Goal: Task Accomplishment & Management: Complete application form

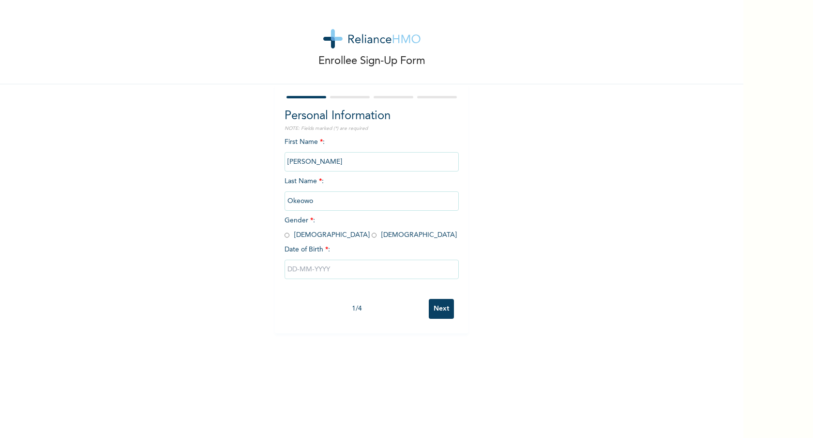
click at [285, 236] on input "radio" at bounding box center [287, 234] width 5 height 9
radio input "true"
click at [307, 267] on input "text" at bounding box center [372, 269] width 174 height 19
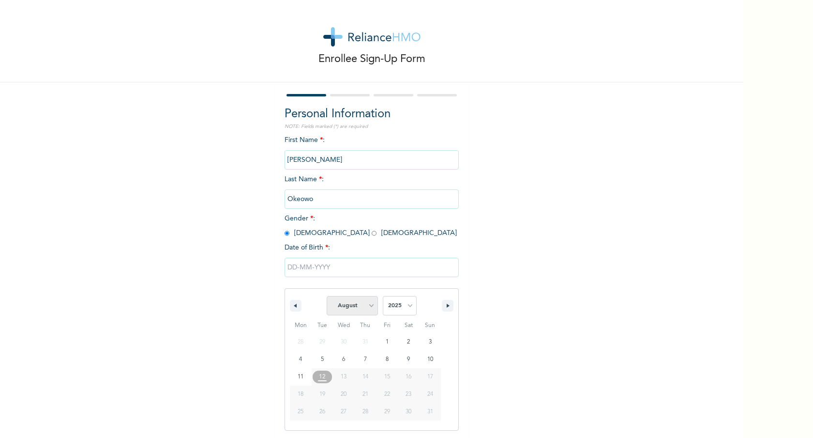
click at [370, 304] on select "January February March April May June July August September October November De…" at bounding box center [352, 305] width 51 height 19
select select "6"
click at [327, 296] on select "January February March April May June July August September October November De…" at bounding box center [352, 305] width 51 height 19
type input "[DATE]"
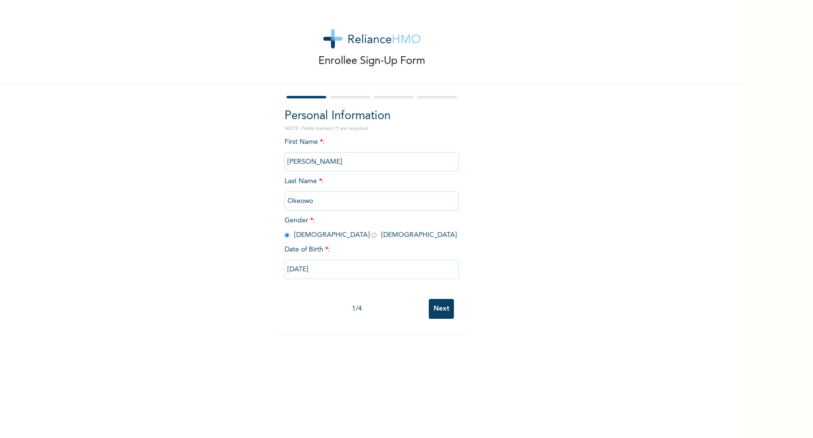
click at [333, 274] on input "[DATE]" at bounding box center [372, 269] width 174 height 19
select select "6"
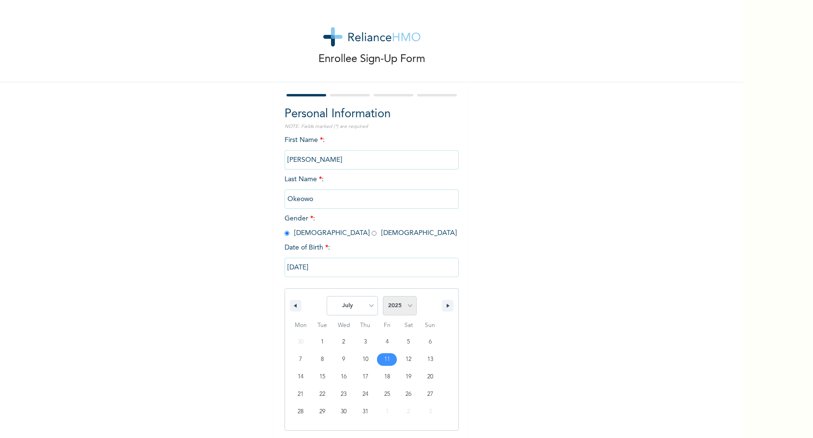
click at [406, 307] on select "2025 2024 2023 2022 2021 2020 2019 2018 2017 2016 2015 2014 2013 2012 2011 2010…" at bounding box center [400, 305] width 34 height 19
select select "1960"
click at [383, 296] on select "2025 2024 2023 2022 2021 2020 2019 2018 2017 2016 2015 2014 2013 2012 2011 2010…" at bounding box center [400, 305] width 34 height 19
select select "7"
click at [408, 309] on select "2025 2024 2023 2022 2021 2020 2019 2018 2017 2016 2015 2014 2013 2012 2011 2010…" at bounding box center [400, 305] width 34 height 19
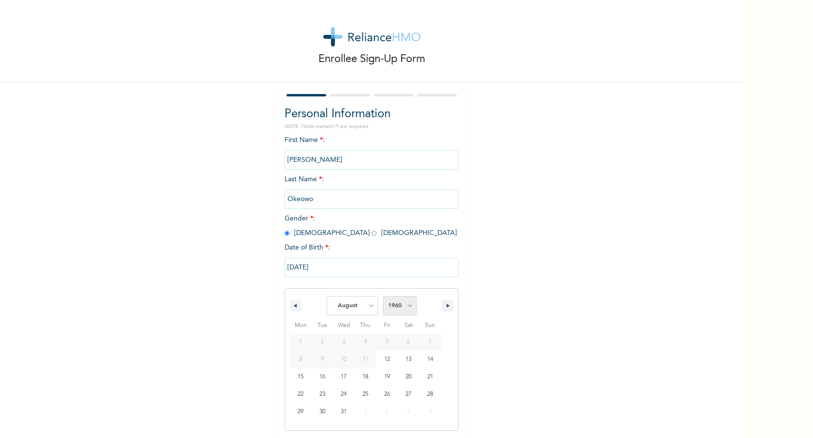
select select "1961"
click at [383, 296] on select "2025 2024 2023 2022 2021 2020 2019 2018 2017 2016 2015 2014 2013 2012 2011 2010…" at bounding box center [400, 305] width 34 height 19
click at [369, 304] on select "January February March April May June July August September October November De…" at bounding box center [352, 305] width 51 height 19
select select "6"
click at [327, 296] on select "January February March April May June July August September October November De…" at bounding box center [352, 305] width 51 height 19
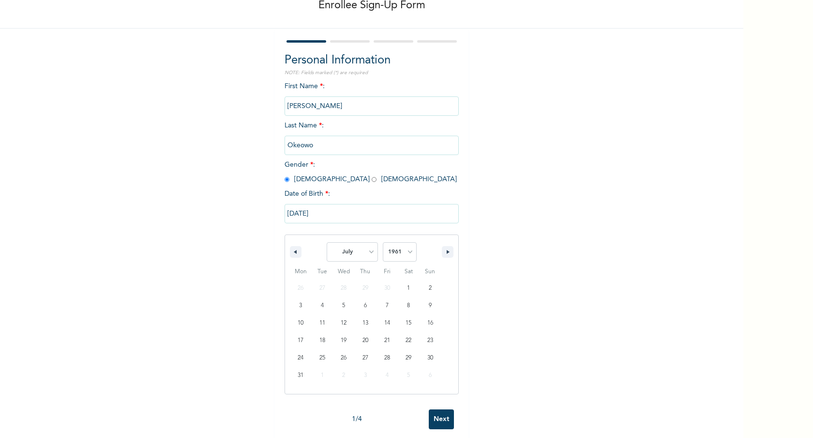
scroll to position [69, 0]
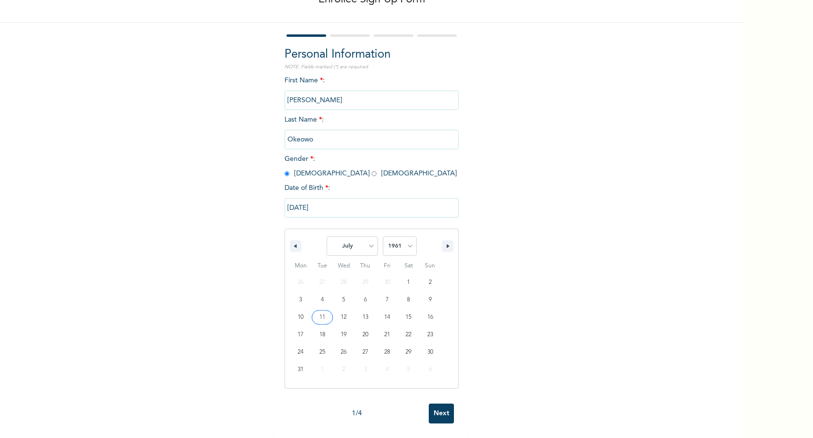
type input "[DATE]"
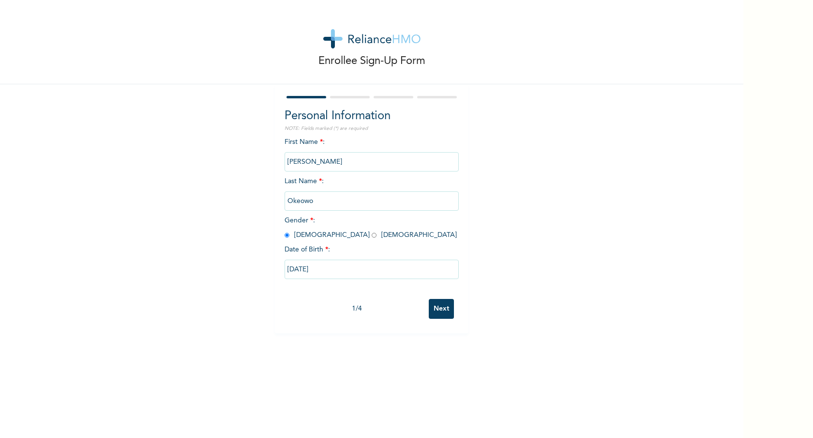
scroll to position [0, 0]
click at [439, 310] on input "Next" at bounding box center [441, 309] width 25 height 20
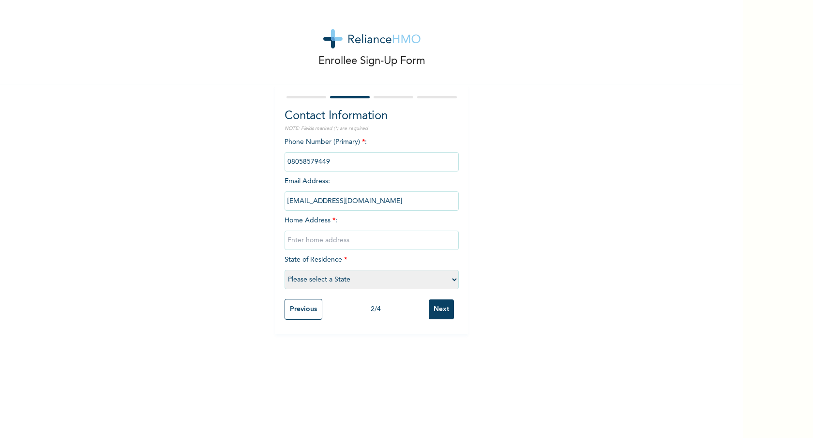
click at [375, 200] on input "[EMAIL_ADDRESS][DOMAIN_NAME]" at bounding box center [372, 200] width 174 height 19
click at [337, 240] on input "text" at bounding box center [372, 239] width 174 height 19
click at [326, 239] on input "[STREET_ADDRESS][PERSON_NAME]" at bounding box center [372, 239] width 174 height 19
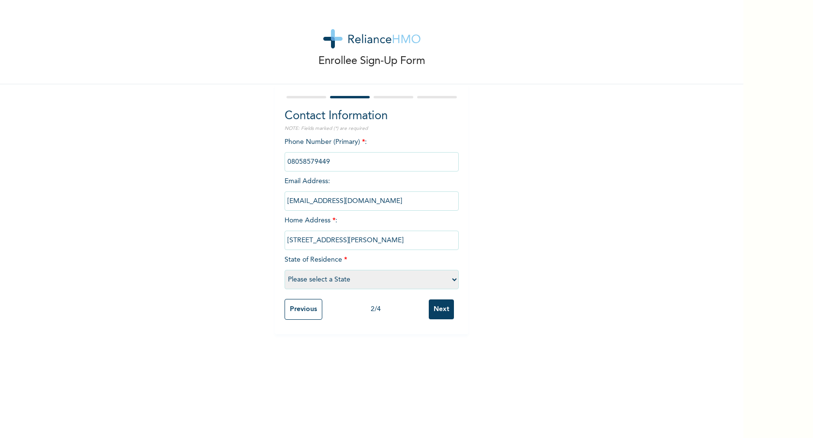
click at [326, 239] on input "[STREET_ADDRESS][PERSON_NAME]" at bounding box center [372, 239] width 174 height 19
type input "[STREET_ADDRESS][PERSON_NAME]"
click at [325, 165] on input "phone" at bounding box center [372, 161] width 174 height 19
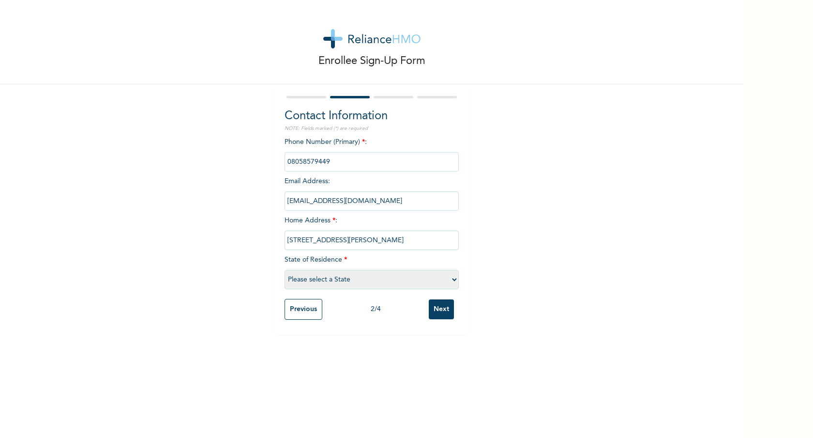
click at [325, 165] on input "phone" at bounding box center [372, 161] width 174 height 19
click at [334, 203] on input "[EMAIL_ADDRESS][DOMAIN_NAME]" at bounding box center [372, 200] width 174 height 19
click at [395, 276] on select "Please select a State [PERSON_NAME] (FCT) [PERSON_NAME] Ibom [GEOGRAPHIC_DATA] …" at bounding box center [372, 279] width 174 height 19
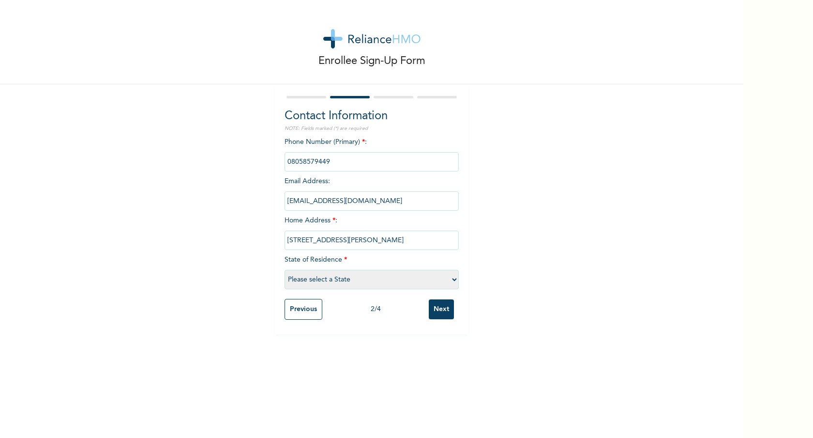
select select "25"
click at [285, 270] on select "Please select a State [PERSON_NAME] (FCT) [PERSON_NAME] Ibom [GEOGRAPHIC_DATA] …" at bounding box center [372, 279] width 174 height 19
click at [441, 303] on input "Next" at bounding box center [441, 309] width 25 height 20
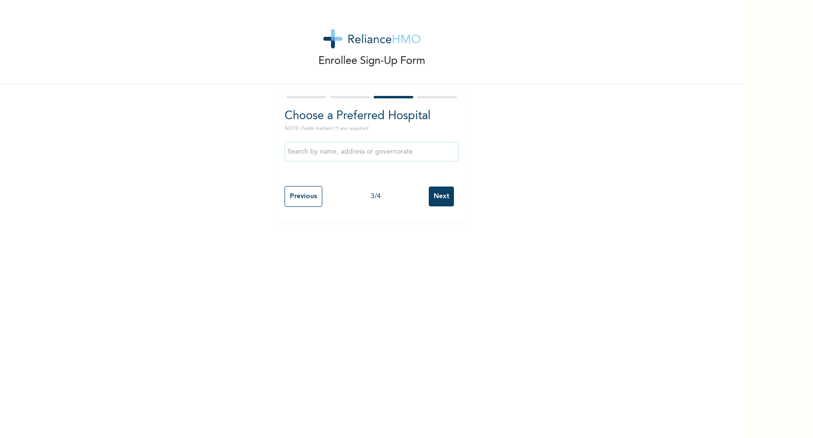
click at [368, 149] on input "text" at bounding box center [372, 151] width 174 height 19
